Goal: Check status: Check status

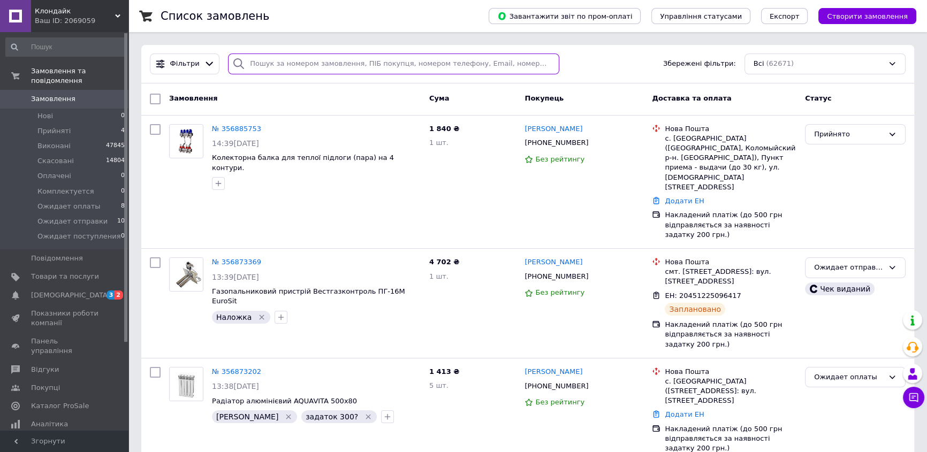
click at [294, 67] on input "search" at bounding box center [393, 63] width 331 height 21
paste input "356531627 [PERSON_NAME] выдан сделай расходку деньги у [PERSON_NAME]."
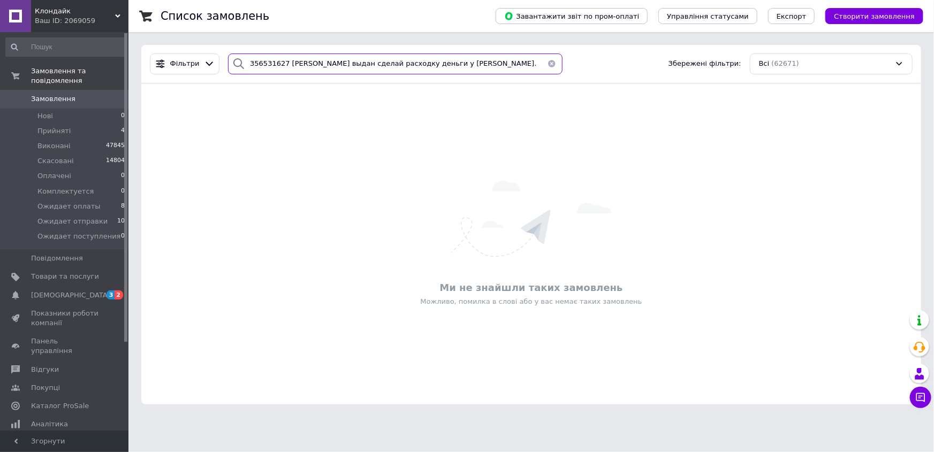
drag, startPoint x: 278, startPoint y: 63, endPoint x: 481, endPoint y: 59, distance: 202.8
click at [481, 59] on input "356531627 [PERSON_NAME] выдан сделай расходку деньги у [PERSON_NAME]." at bounding box center [395, 63] width 334 height 21
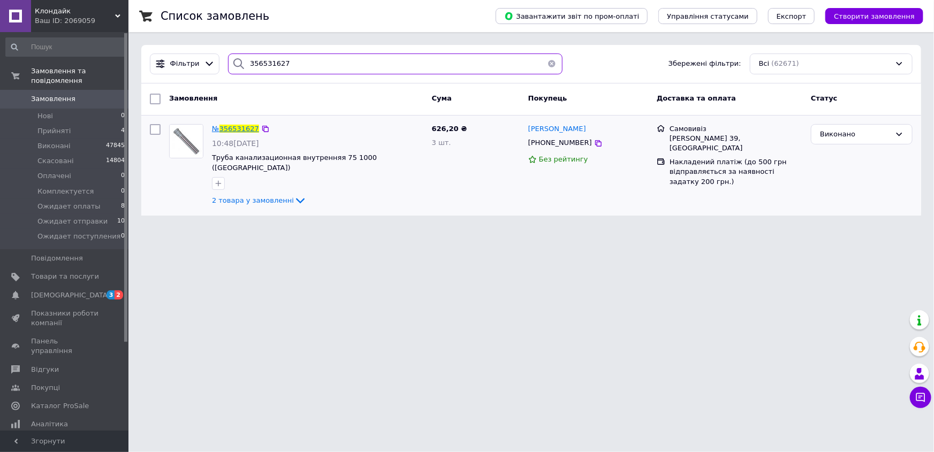
type input "356531627"
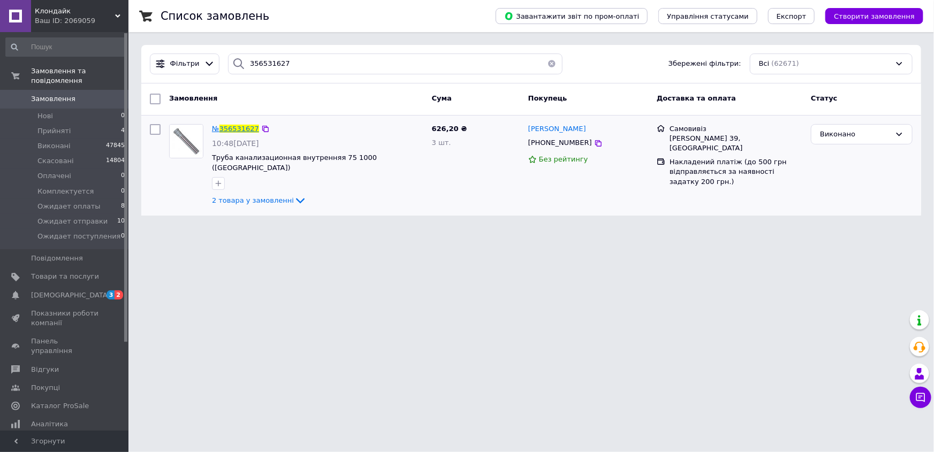
click at [238, 127] on span "356531627" at bounding box center [239, 129] width 40 height 8
